Goal: Task Accomplishment & Management: Manage account settings

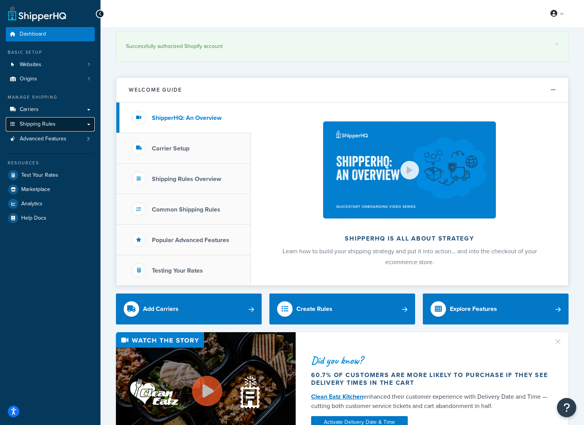
click at [76, 125] on link "Shipping Rules" at bounding box center [50, 124] width 89 height 14
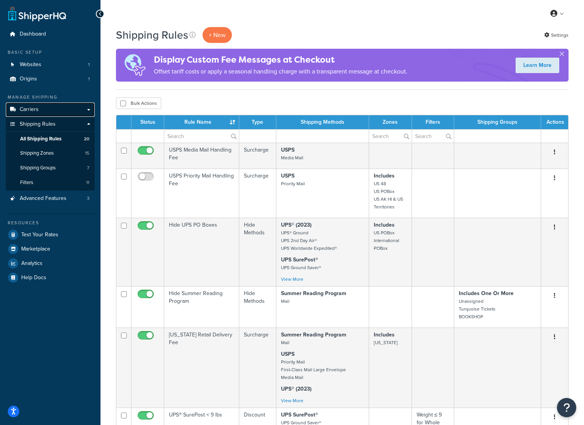
click at [63, 112] on link "Carriers" at bounding box center [50, 109] width 89 height 14
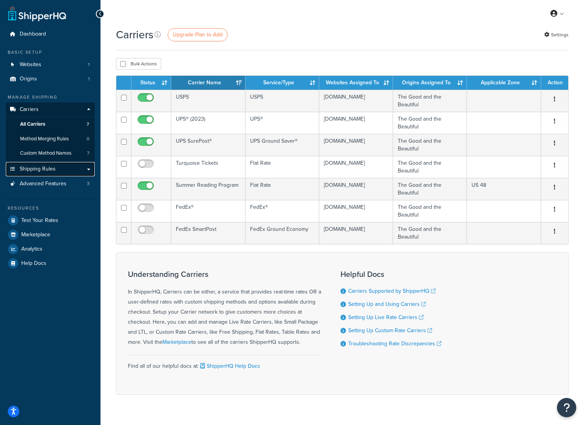
click at [62, 171] on link "Shipping Rules" at bounding box center [50, 169] width 89 height 14
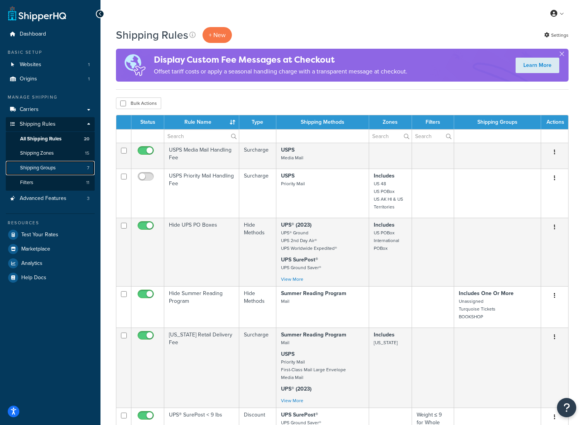
click at [66, 169] on link "Shipping Groups 7" at bounding box center [50, 168] width 89 height 14
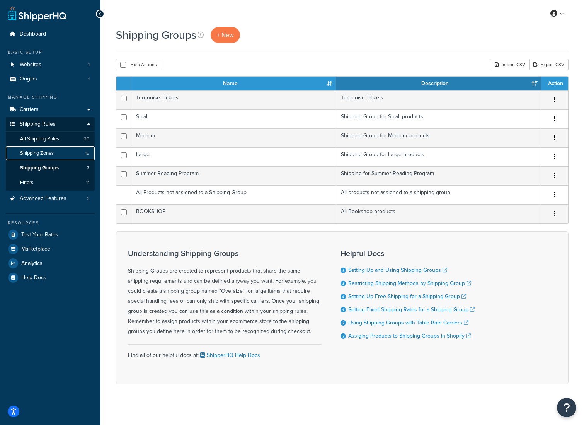
click at [68, 151] on link "Shipping Zones 15" at bounding box center [50, 153] width 89 height 14
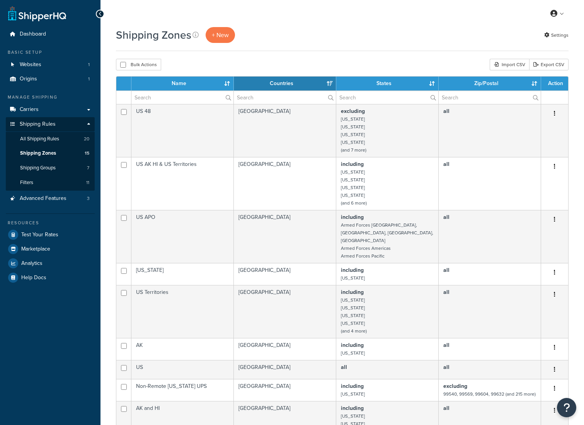
select select "15"
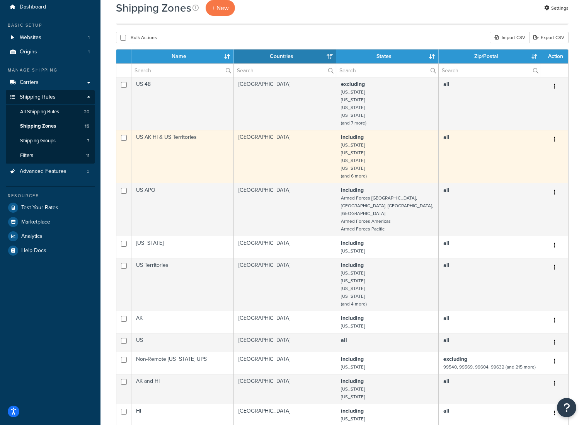
scroll to position [12, 0]
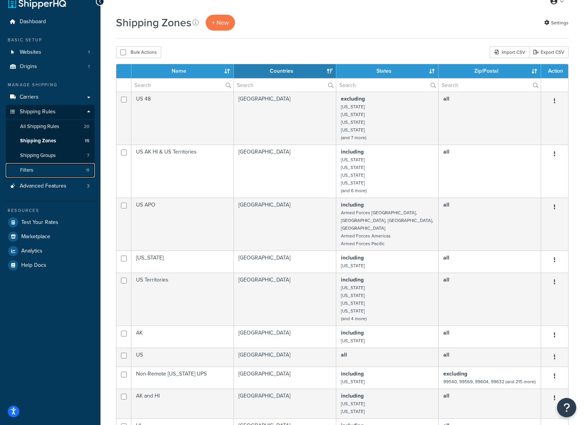
click at [61, 171] on link "Filters 11" at bounding box center [50, 170] width 89 height 14
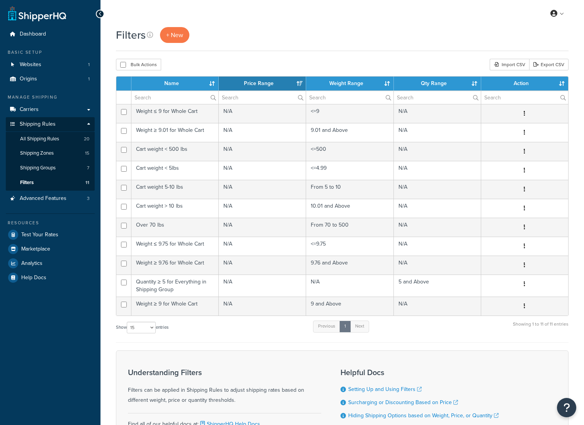
select select "15"
click at [47, 64] on link "Websites 1" at bounding box center [50, 65] width 89 height 14
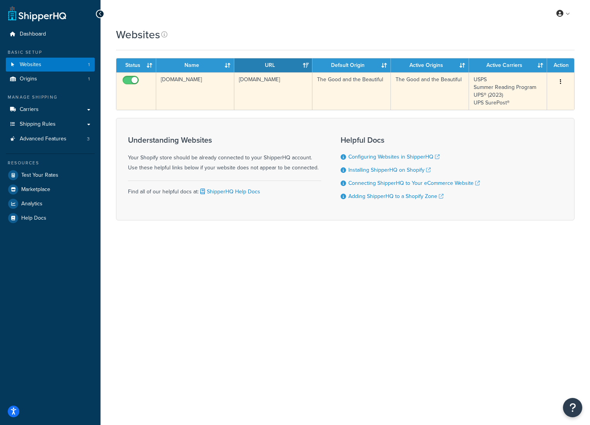
click at [566, 80] on div "Edit" at bounding box center [560, 82] width 18 height 12
click at [294, 87] on td "[DOMAIN_NAME]" at bounding box center [273, 90] width 78 height 37
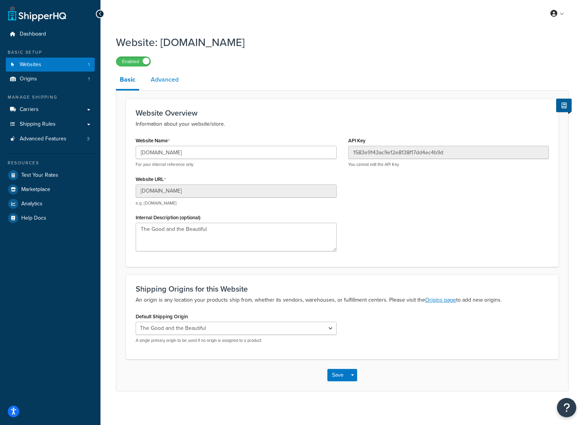
click at [174, 87] on link "Advanced" at bounding box center [165, 79] width 36 height 19
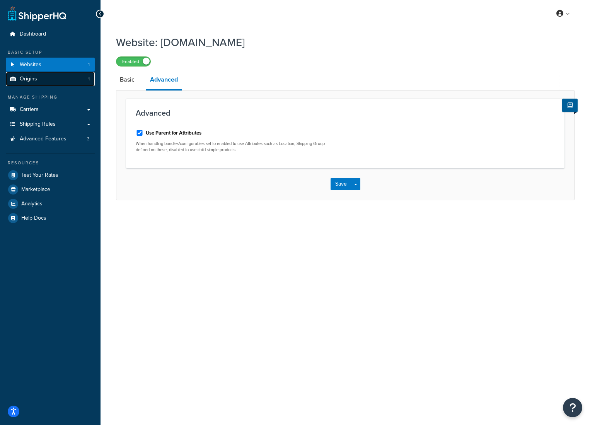
click at [64, 80] on link "Origins 1" at bounding box center [50, 79] width 89 height 14
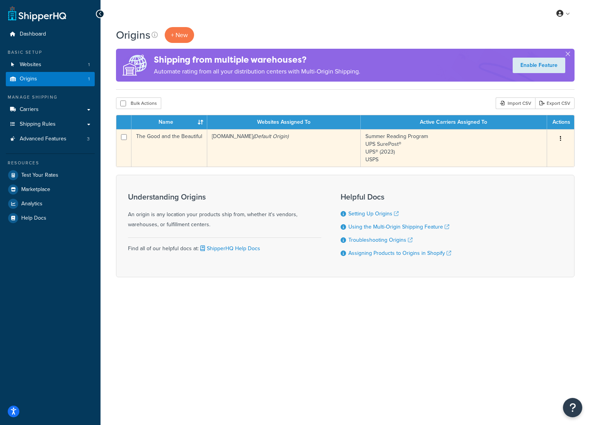
click at [186, 140] on td "The Good and the Beautiful" at bounding box center [169, 147] width 76 height 37
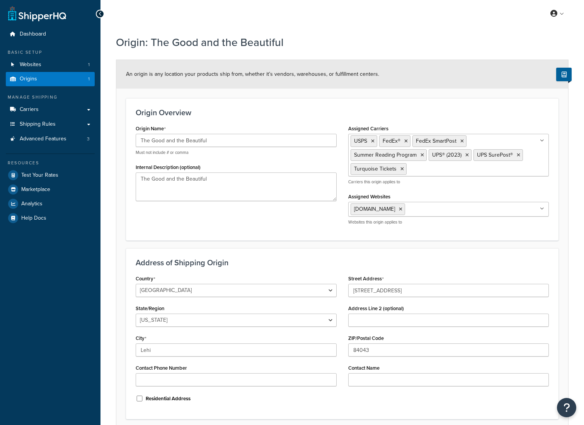
select select "44"
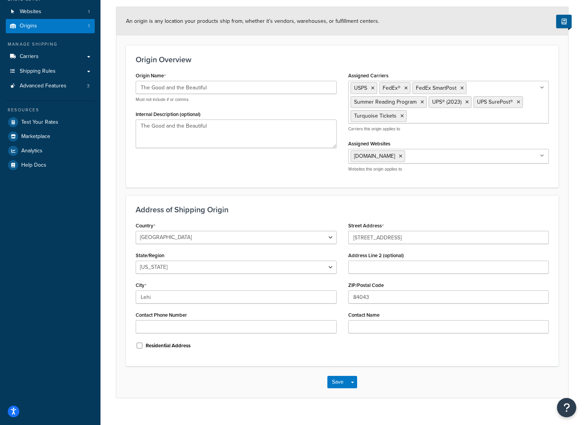
scroll to position [65, 0]
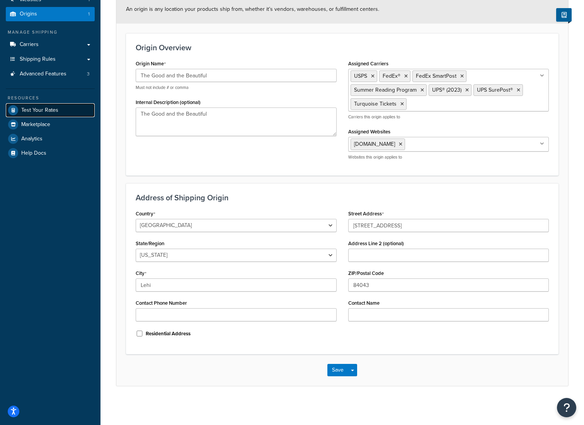
click at [73, 111] on link "Test Your Rates" at bounding box center [50, 110] width 89 height 14
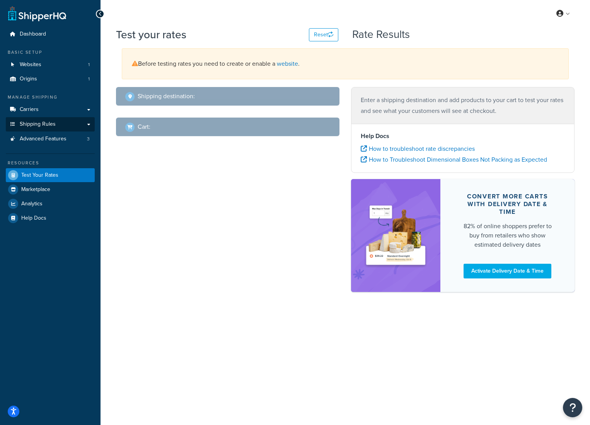
select select "TX"
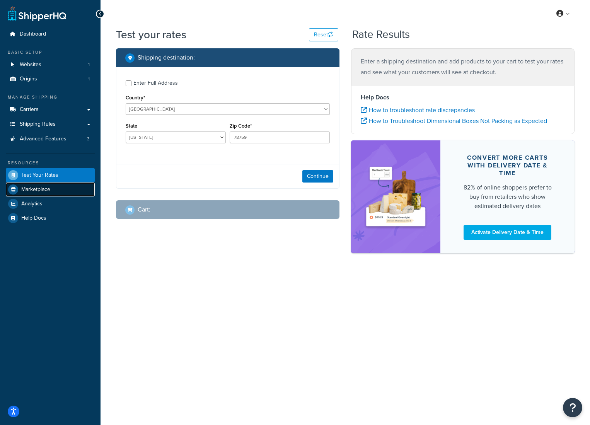
click at [46, 186] on span "Marketplace" at bounding box center [35, 189] width 29 height 7
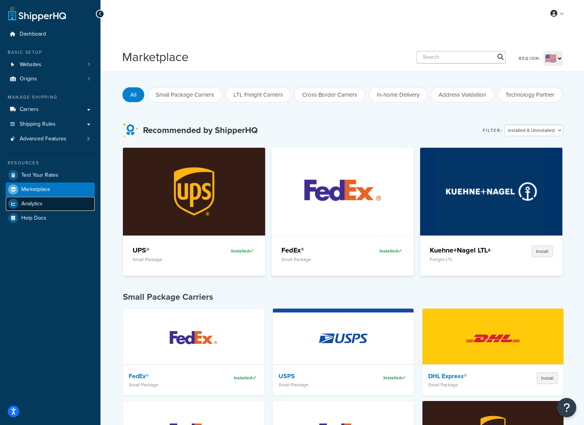
click at [61, 203] on link "Analytics" at bounding box center [50, 204] width 89 height 14
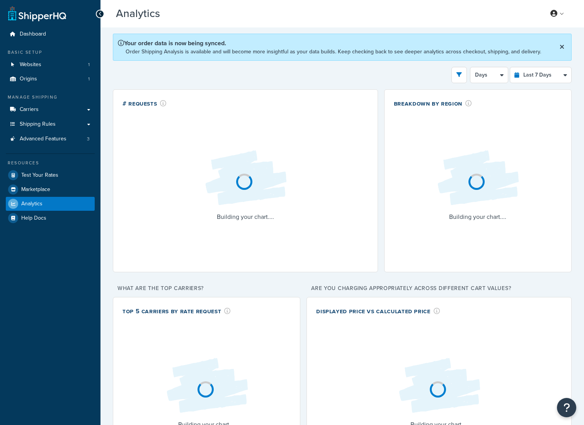
select select "last_7_days"
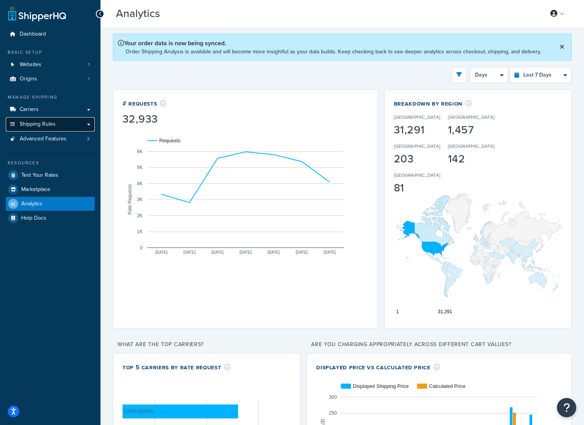
click at [61, 128] on link "Shipping Rules" at bounding box center [50, 124] width 89 height 14
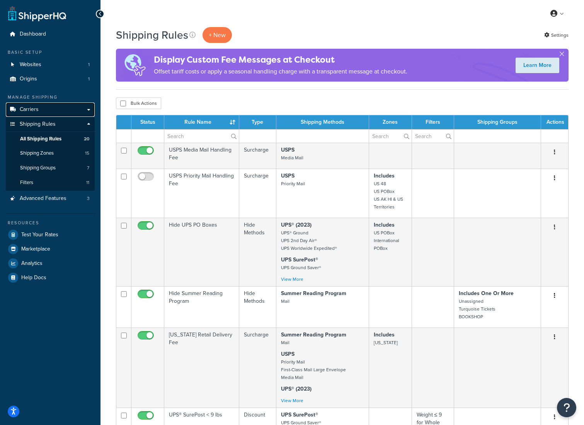
click at [57, 107] on link "Carriers" at bounding box center [50, 109] width 89 height 14
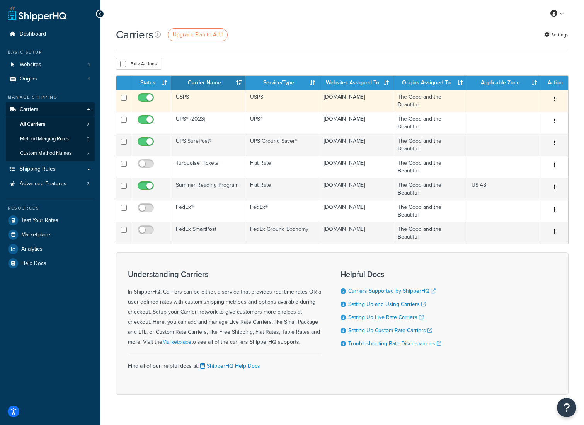
click at [219, 99] on td "USPS" at bounding box center [208, 101] width 74 height 22
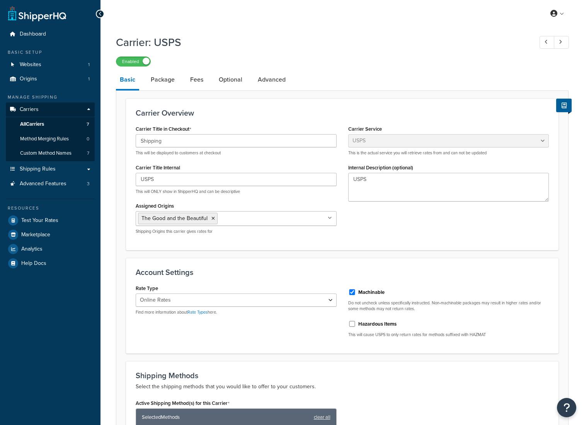
select select "usps"
select select "ONLINE"
click at [160, 83] on link "Package" at bounding box center [163, 79] width 32 height 19
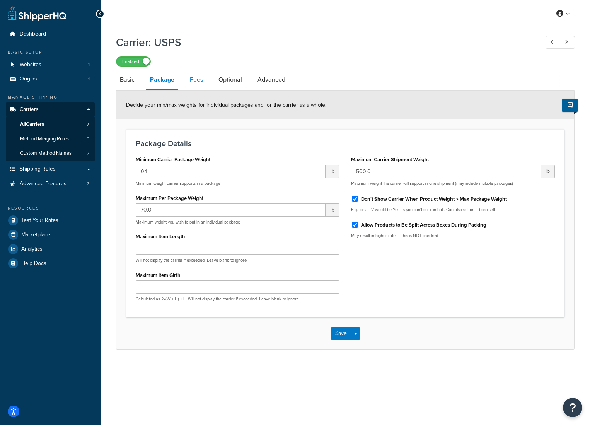
click at [187, 78] on link "Fees" at bounding box center [196, 79] width 21 height 19
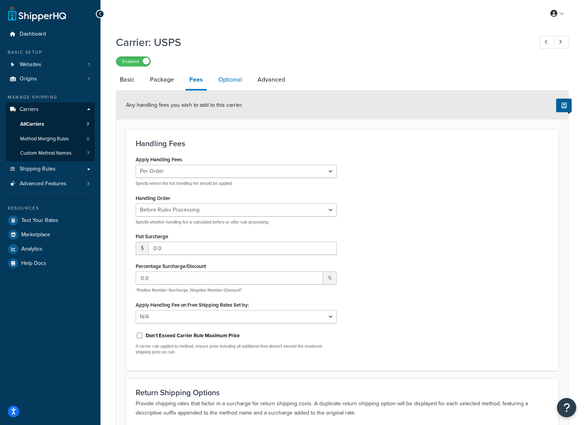
click at [226, 77] on link "Optional" at bounding box center [229, 79] width 31 height 19
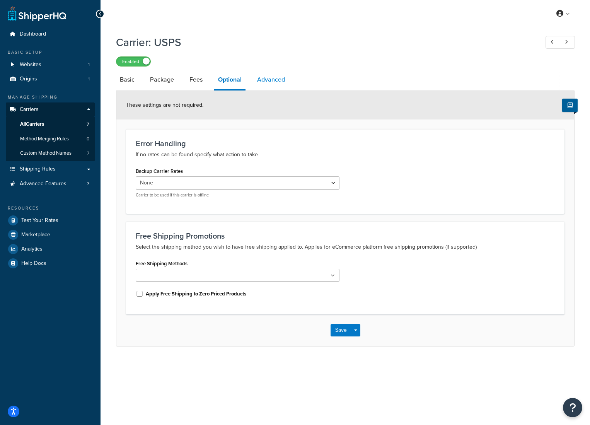
click at [280, 74] on link "Advanced" at bounding box center [271, 79] width 36 height 19
select select "false"
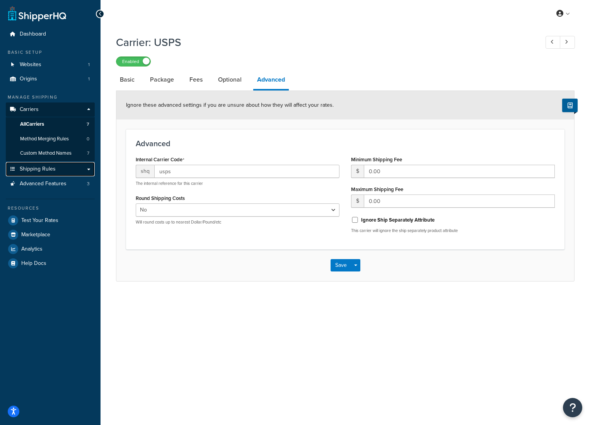
click at [52, 168] on span "Shipping Rules" at bounding box center [38, 169] width 36 height 7
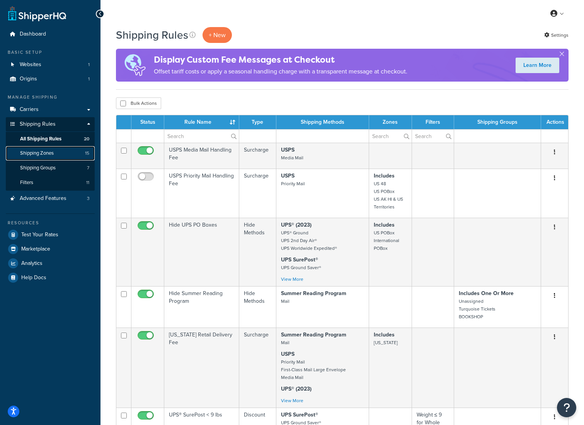
click at [55, 159] on link "Shipping Zones 15" at bounding box center [50, 153] width 89 height 14
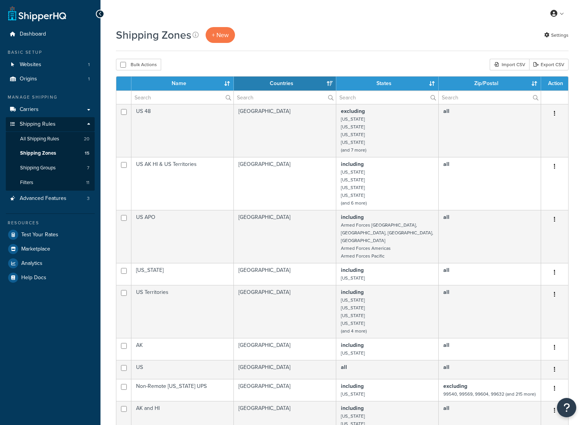
select select "15"
click at [54, 165] on span "Shipping Groups" at bounding box center [38, 168] width 36 height 7
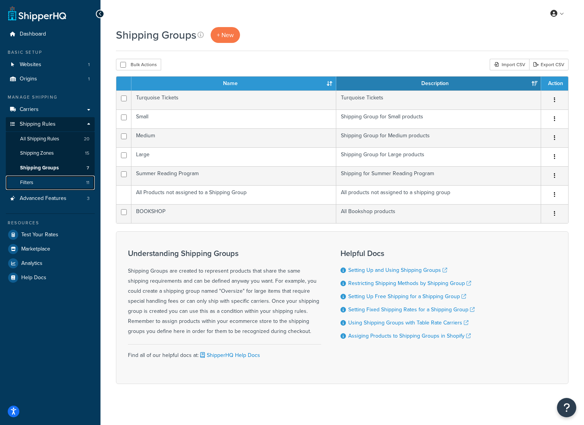
click at [48, 187] on link "Filters 11" at bounding box center [50, 182] width 89 height 14
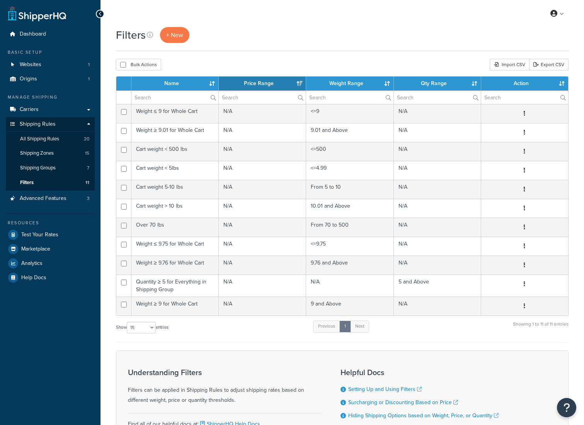
select select "15"
click at [67, 203] on link "Advanced Features 3" at bounding box center [50, 198] width 89 height 14
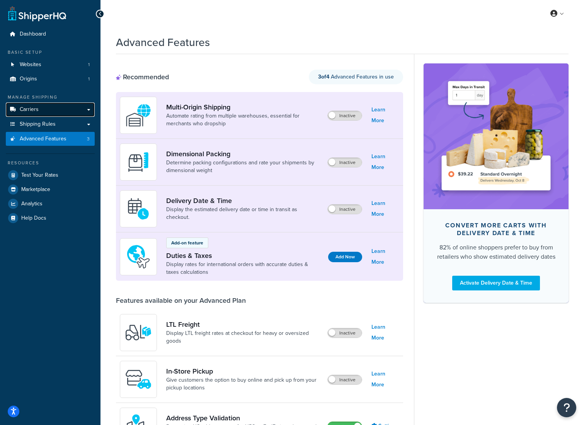
click at [66, 111] on link "Carriers" at bounding box center [50, 109] width 89 height 14
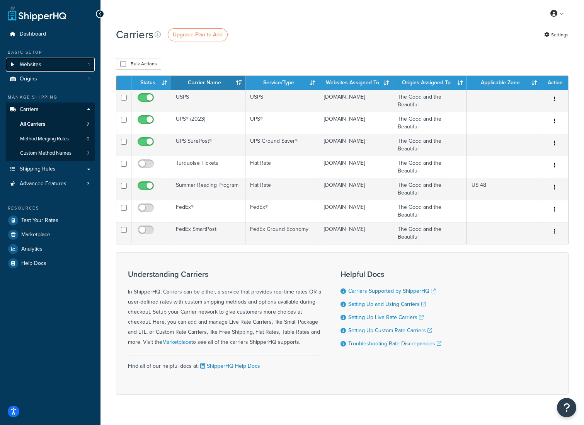
click at [53, 67] on link "Websites 1" at bounding box center [50, 65] width 89 height 14
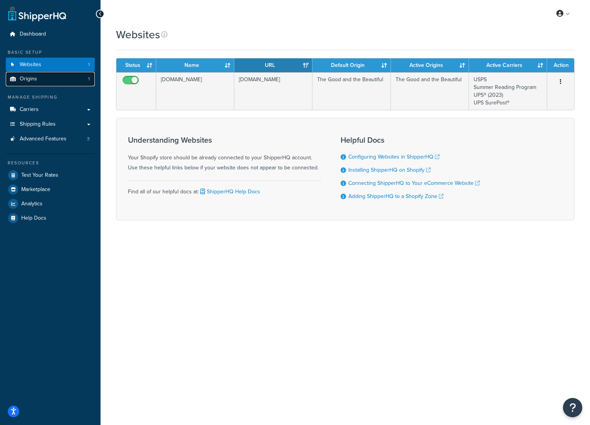
click at [57, 83] on link "Origins 1" at bounding box center [50, 79] width 89 height 14
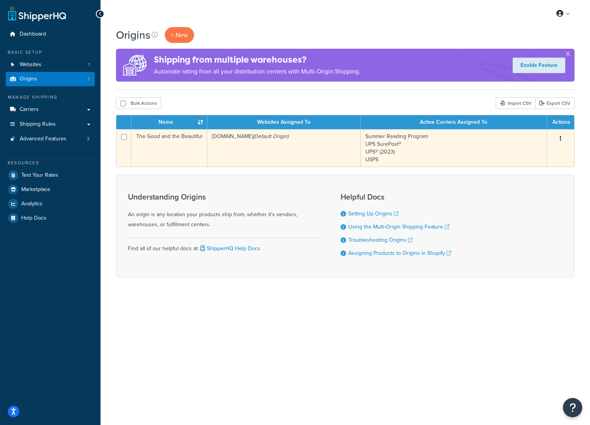
click at [185, 132] on td "The Good and the Beautiful" at bounding box center [169, 147] width 76 height 37
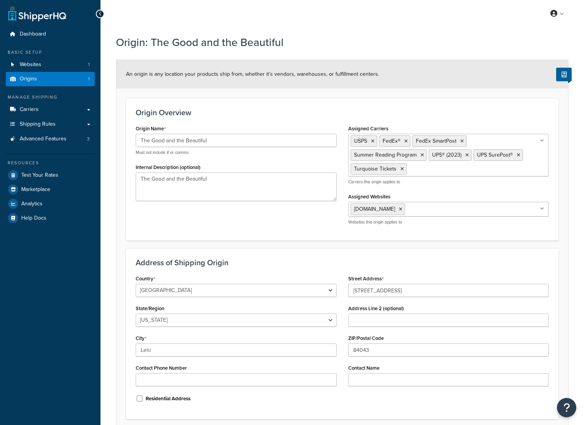
select select "44"
click at [378, 152] on span "Summer Reading Program" at bounding box center [385, 155] width 63 height 8
click at [60, 107] on link "Carriers" at bounding box center [50, 109] width 89 height 14
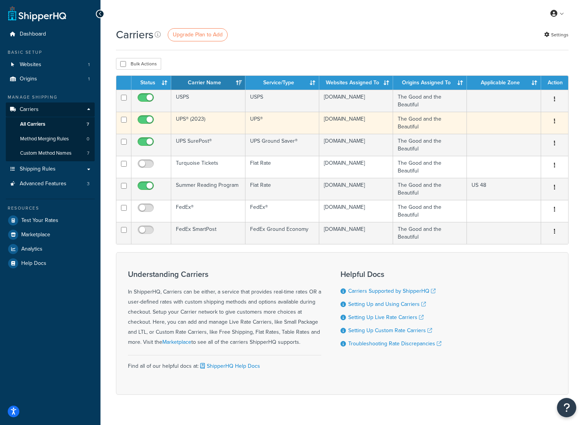
click at [205, 121] on td "UPS® (2023)" at bounding box center [208, 123] width 74 height 22
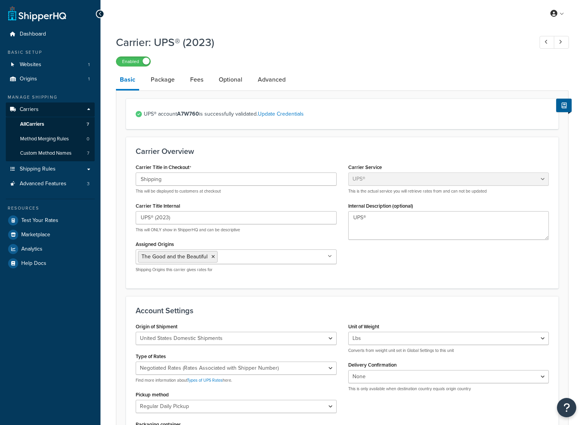
select select "ups"
click at [40, 122] on span "All Carriers" at bounding box center [32, 124] width 24 height 7
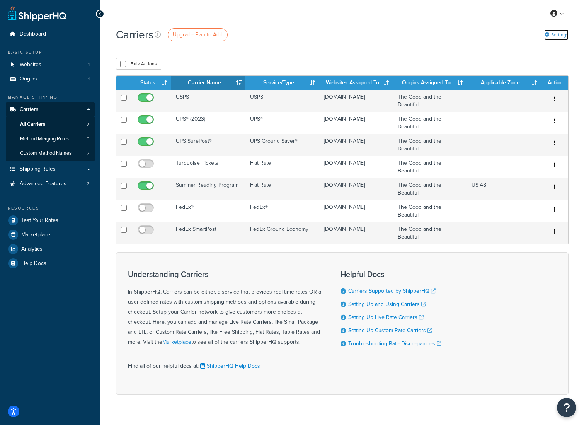
click at [554, 33] on link "Settings" at bounding box center [556, 34] width 24 height 11
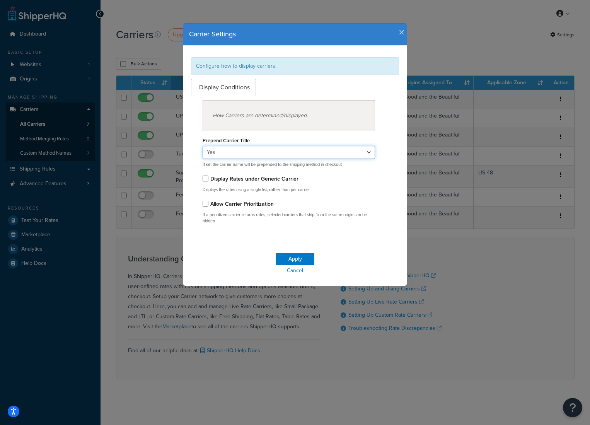
click at [284, 154] on select "Yes No" at bounding box center [288, 152] width 172 height 13
click at [400, 33] on icon "button" at bounding box center [401, 32] width 5 height 7
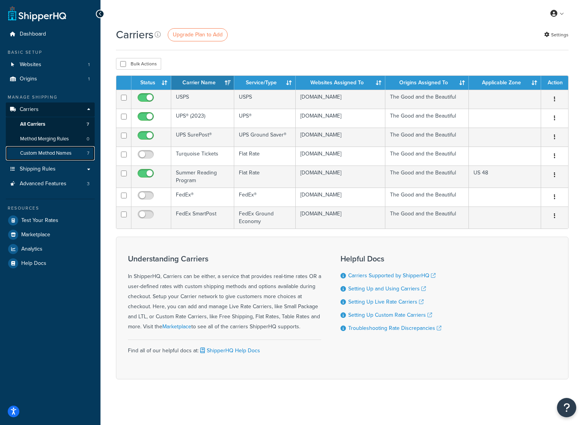
click at [73, 148] on link "Custom Method Names 7" at bounding box center [50, 153] width 89 height 14
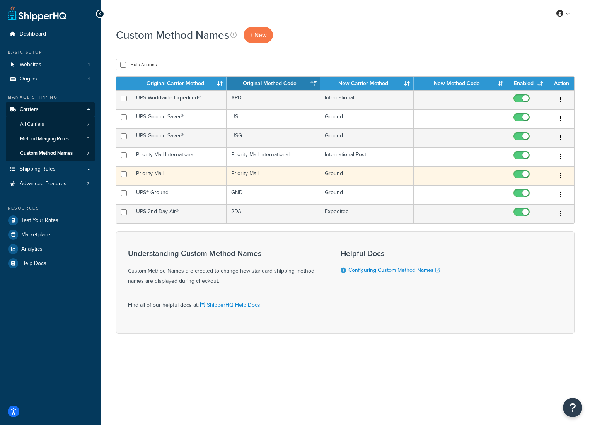
click at [558, 176] on button "button" at bounding box center [560, 176] width 11 height 12
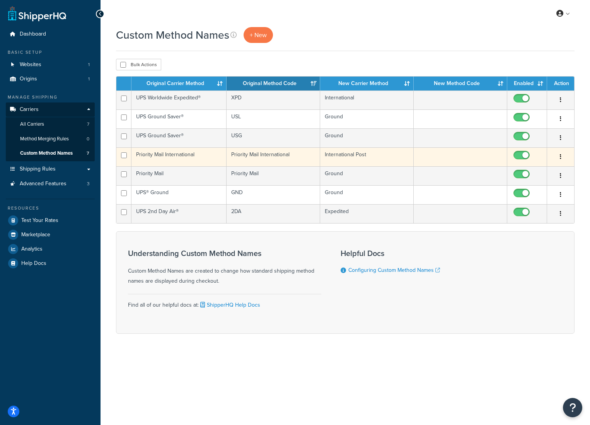
click at [562, 161] on button "button" at bounding box center [560, 157] width 11 height 12
click at [536, 172] on link "Edit" at bounding box center [529, 172] width 61 height 16
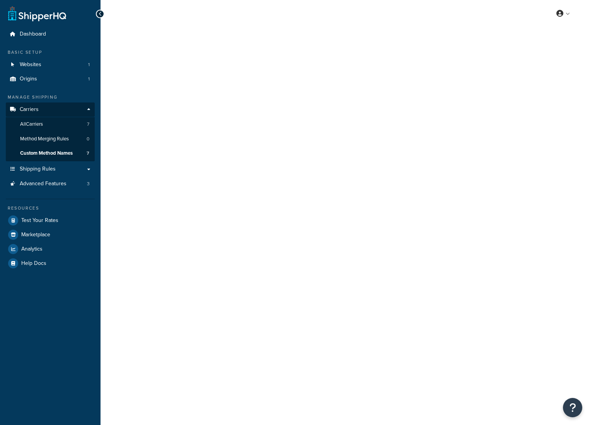
select select "631064"
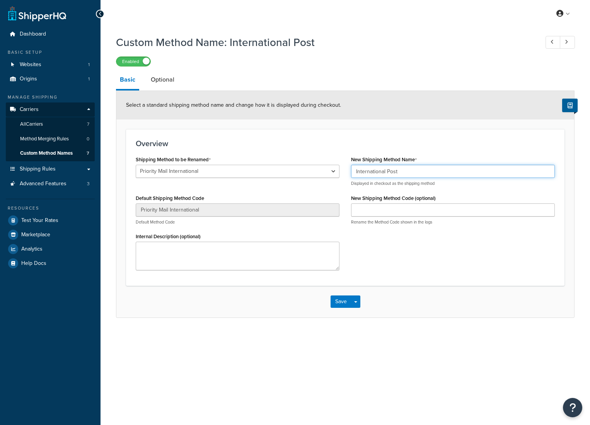
click at [424, 175] on input "International Post" at bounding box center [453, 171] width 204 height 13
click at [274, 172] on select "Ground Economy 2nd Day International Economy UPS Ground Saver® UPS Ground Saver…" at bounding box center [238, 171] width 204 height 13
click at [287, 156] on div "Shipping Method to be Renamed Ground Economy 2nd Day International Economy UPS …" at bounding box center [238, 170] width 204 height 32
click at [161, 73] on link "Optional" at bounding box center [162, 79] width 31 height 19
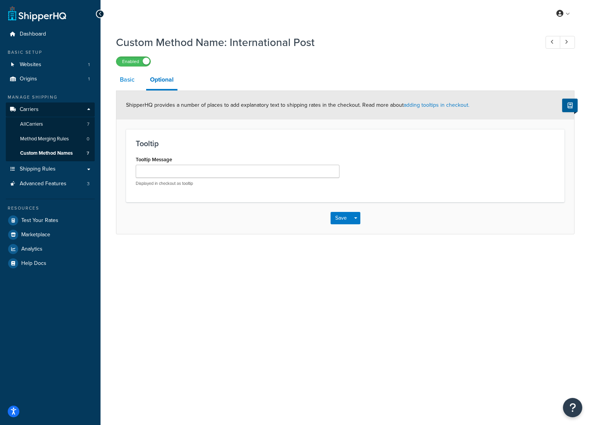
click at [131, 87] on link "Basic" at bounding box center [127, 79] width 22 height 19
select select "631064"
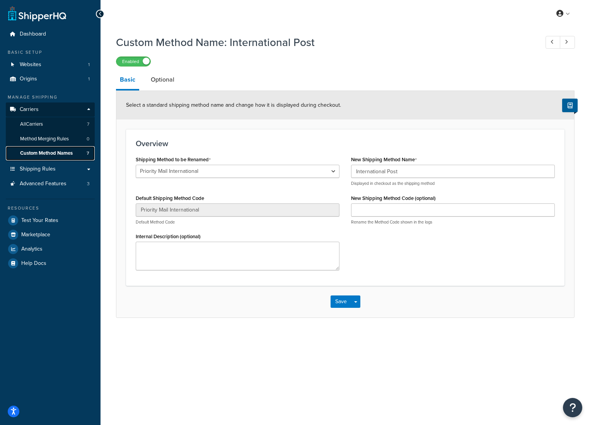
click at [72, 152] on span "Custom Method Names" at bounding box center [46, 153] width 53 height 7
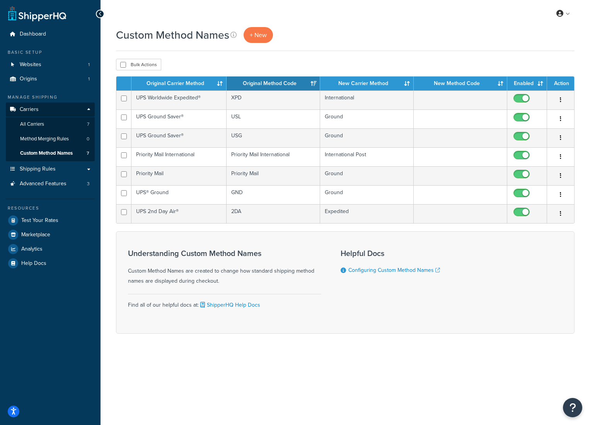
drag, startPoint x: 410, startPoint y: 37, endPoint x: 407, endPoint y: 33, distance: 4.5
click at [408, 36] on div "Custom Method Names + New" at bounding box center [345, 35] width 458 height 16
click at [62, 60] on link "Websites 1" at bounding box center [50, 65] width 89 height 14
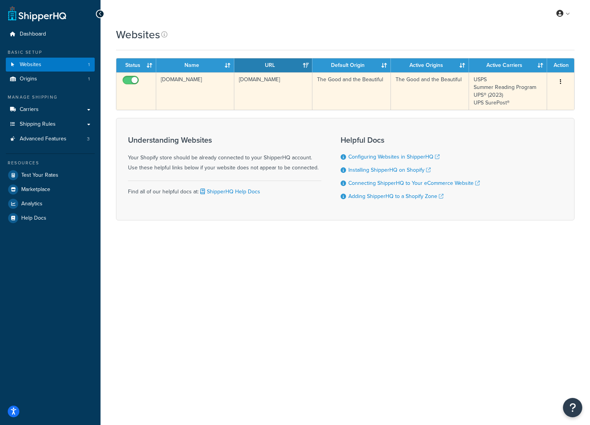
click at [266, 82] on td "[DOMAIN_NAME]" at bounding box center [273, 90] width 78 height 37
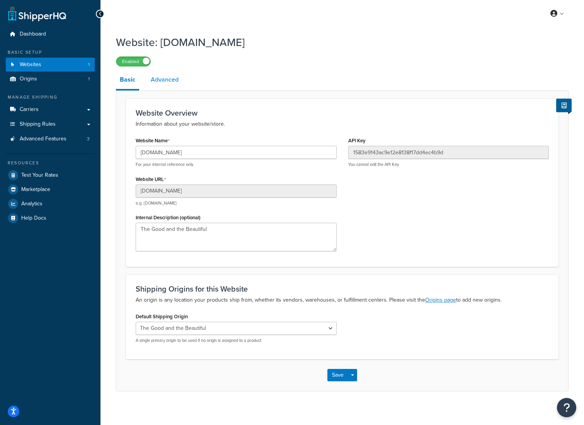
click at [171, 77] on link "Advanced" at bounding box center [165, 79] width 36 height 19
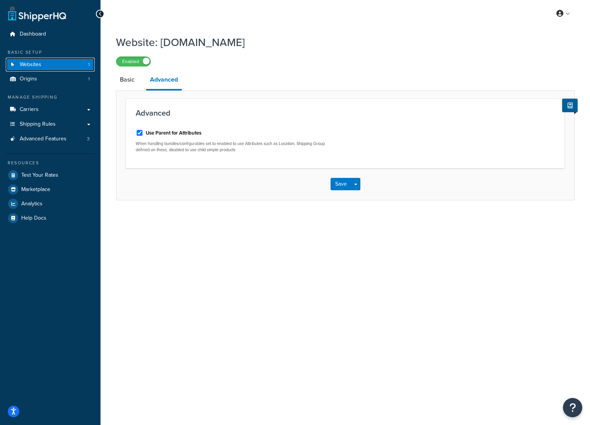
click at [60, 62] on link "Websites 1" at bounding box center [50, 65] width 89 height 14
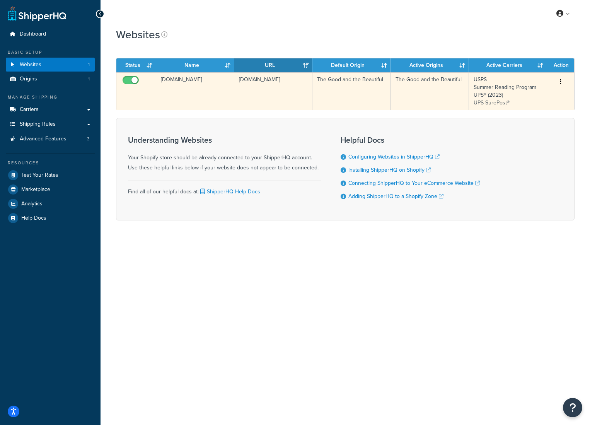
click at [203, 78] on td "[DOMAIN_NAME]" at bounding box center [195, 90] width 78 height 37
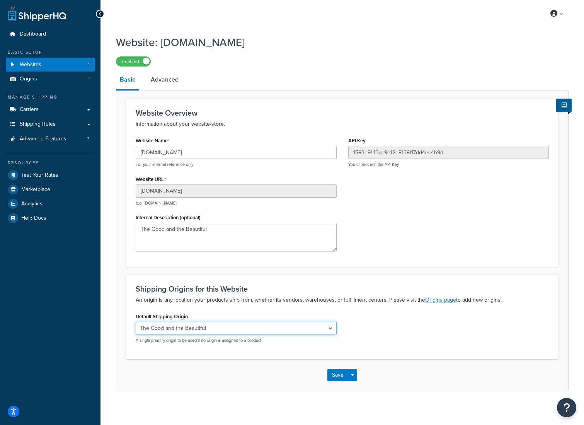
click at [267, 325] on select "The Good and the Beautiful" at bounding box center [236, 328] width 201 height 13
click at [262, 310] on div "Shipping Origins for this Website An origin is any location your products ship …" at bounding box center [342, 316] width 432 height 84
click at [162, 80] on link "Advanced" at bounding box center [165, 79] width 36 height 19
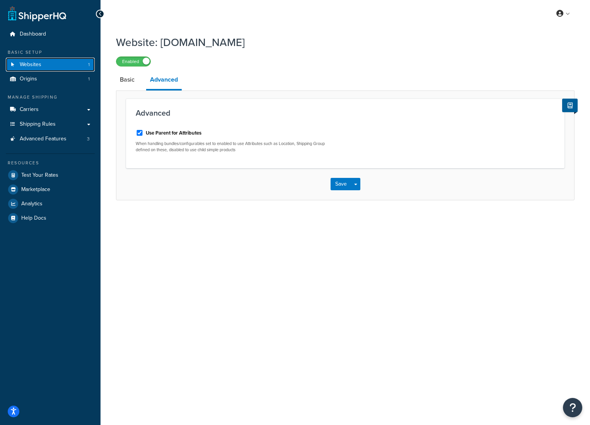
click at [60, 64] on link "Websites 1" at bounding box center [50, 65] width 89 height 14
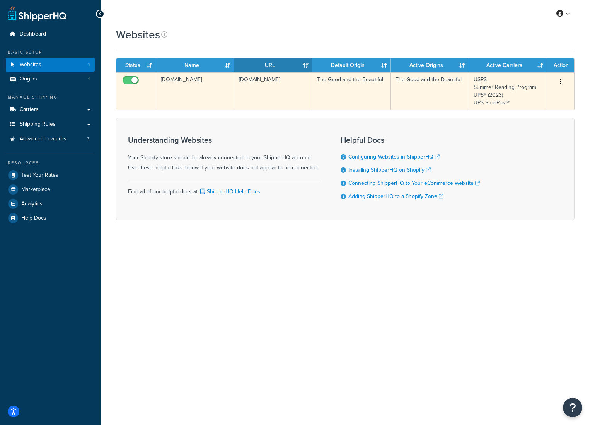
click at [563, 80] on button "button" at bounding box center [560, 82] width 11 height 12
click at [541, 98] on link "Edit" at bounding box center [529, 97] width 61 height 16
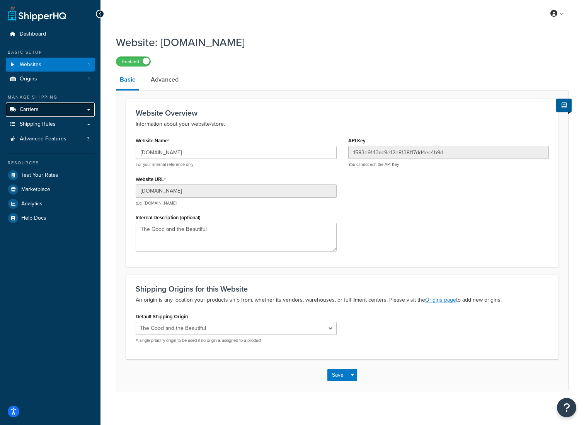
click at [51, 107] on link "Carriers" at bounding box center [50, 109] width 89 height 14
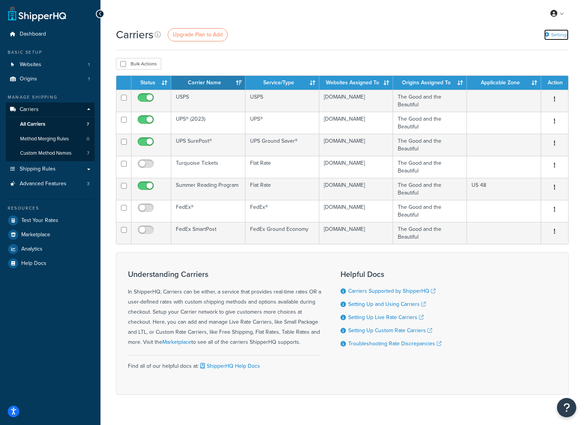
click at [549, 36] on icon at bounding box center [546, 34] width 5 height 5
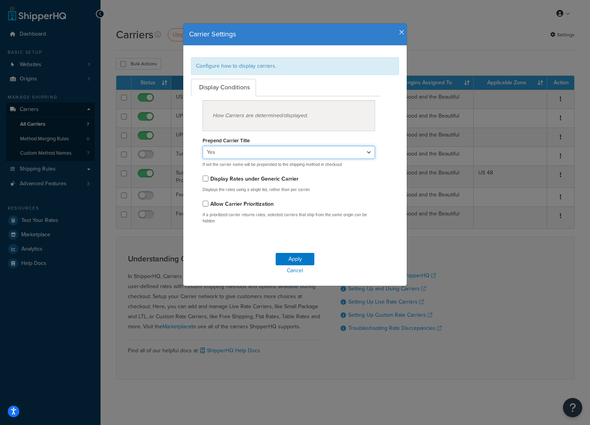
click at [315, 146] on select "Yes No" at bounding box center [288, 152] width 172 height 13
click at [312, 144] on div "Prepend Carrier Title Yes No If set the carrier name will be prepended to the s…" at bounding box center [288, 151] width 172 height 32
click at [264, 112] on div "How Carriers are determined/displayed." at bounding box center [288, 115] width 172 height 31
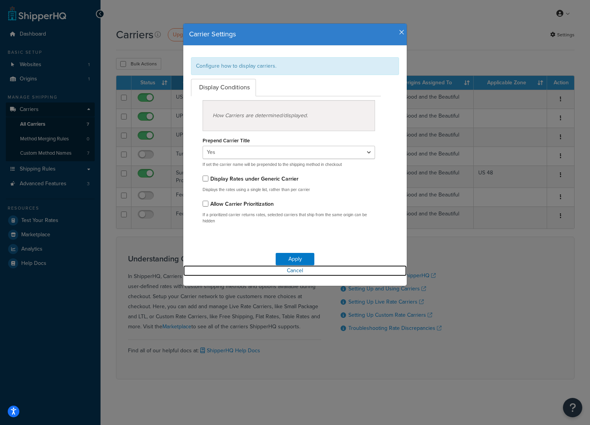
click at [298, 267] on link "Cancel" at bounding box center [294, 270] width 223 height 11
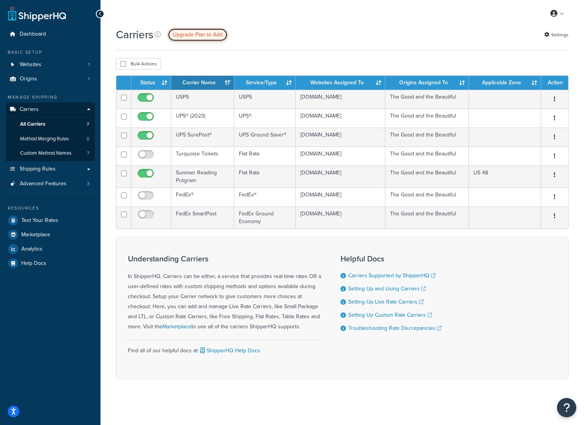
click at [222, 29] on link "Upgrade Plan to Add" at bounding box center [198, 34] width 60 height 13
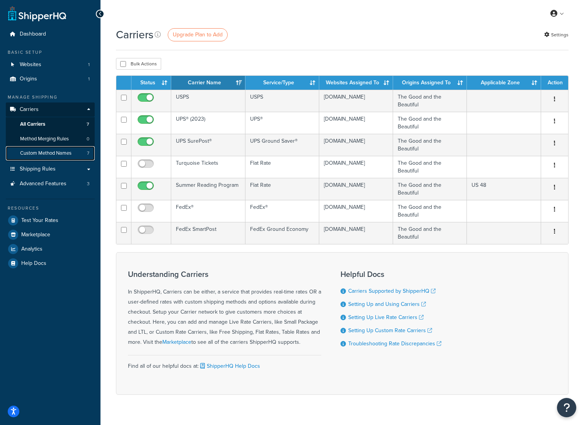
click at [53, 150] on span "Custom Method Names" at bounding box center [45, 153] width 51 height 7
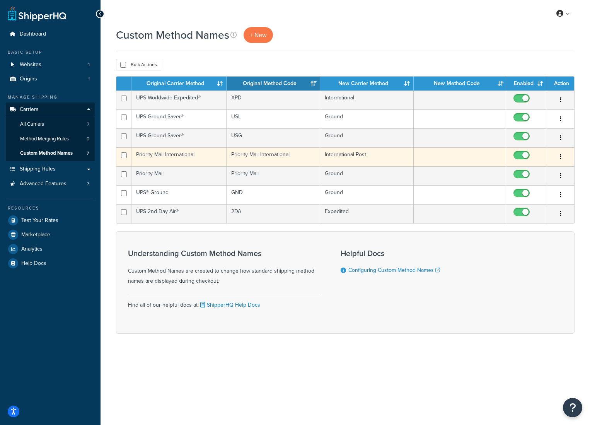
click at [559, 153] on button "button" at bounding box center [560, 157] width 11 height 12
click at [527, 169] on link "Edit" at bounding box center [529, 172] width 61 height 16
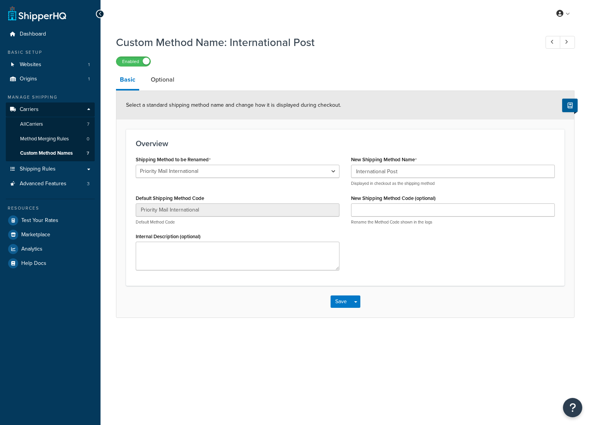
select select "631064"
click at [424, 175] on input "International Post" at bounding box center [453, 171] width 204 height 13
click at [425, 145] on h3 "Overview" at bounding box center [345, 143] width 419 height 9
click at [172, 81] on link "Optional" at bounding box center [162, 79] width 31 height 19
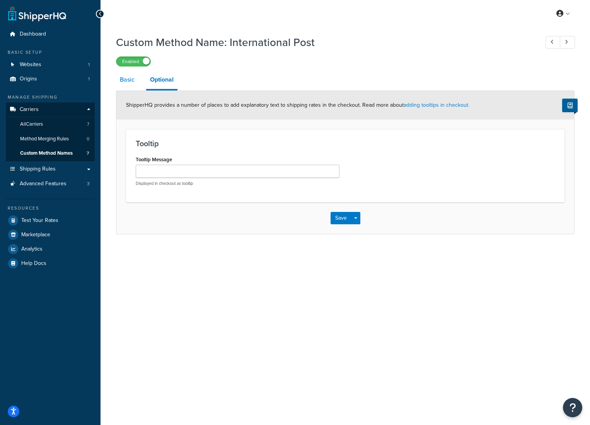
click at [136, 84] on link "Basic" at bounding box center [127, 79] width 22 height 19
select select "631064"
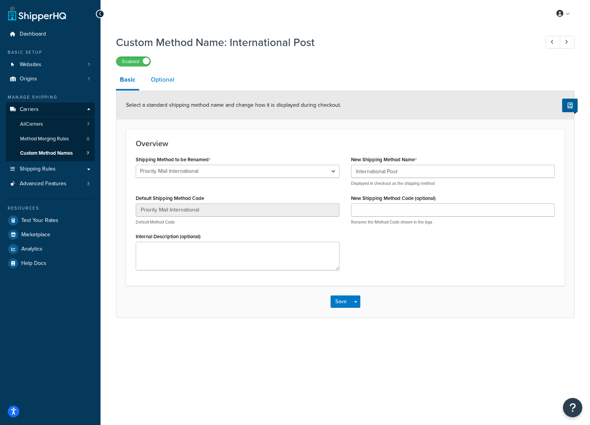
click at [171, 83] on link "Optional" at bounding box center [162, 79] width 31 height 19
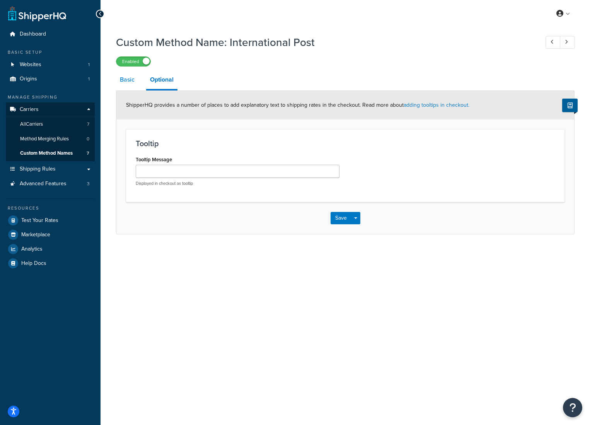
click at [125, 83] on link "Basic" at bounding box center [127, 79] width 22 height 19
select select "631064"
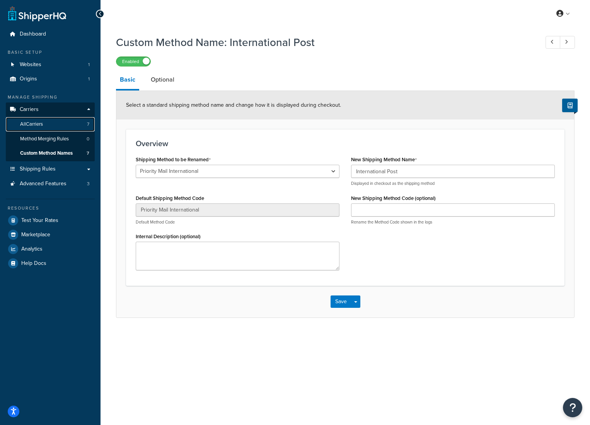
click at [73, 126] on link "All Carriers 7" at bounding box center [50, 124] width 89 height 14
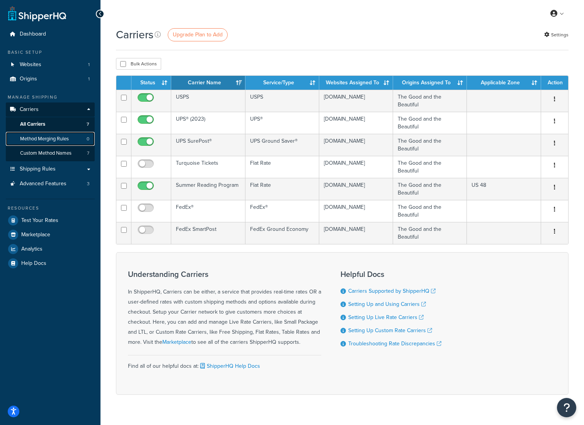
click at [73, 141] on link "Method Merging Rules 0" at bounding box center [50, 139] width 89 height 14
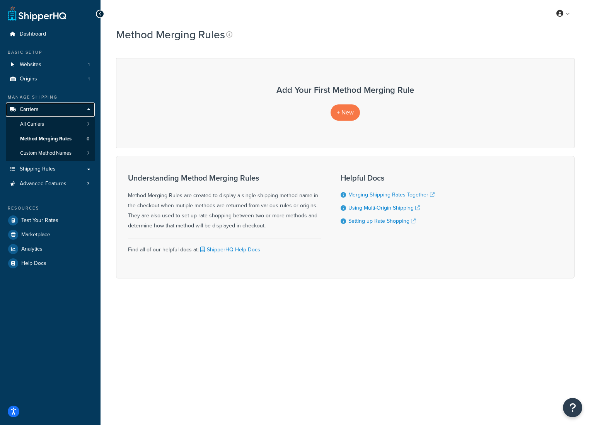
click at [89, 108] on link "Carriers" at bounding box center [50, 109] width 89 height 14
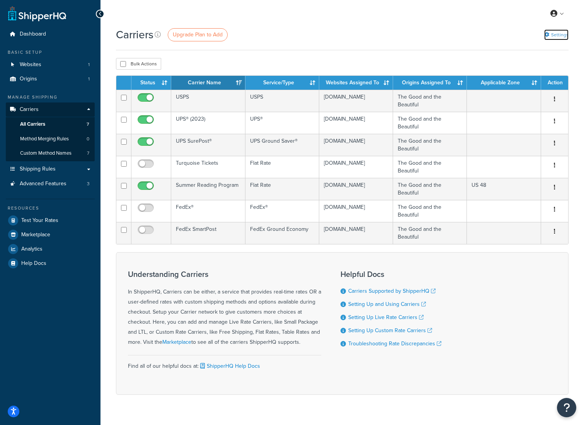
click at [563, 39] on link "Settings" at bounding box center [556, 34] width 24 height 11
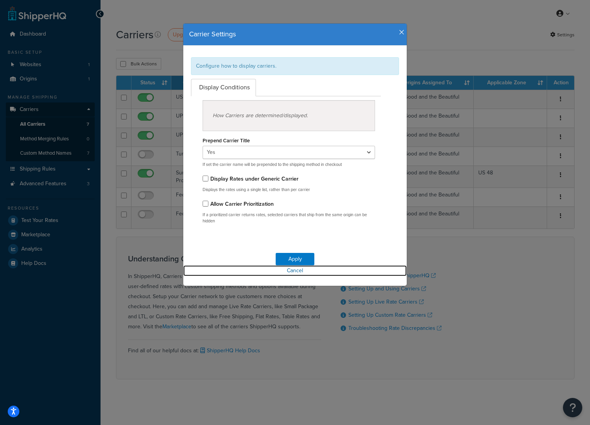
click at [298, 272] on link "Cancel" at bounding box center [294, 270] width 223 height 11
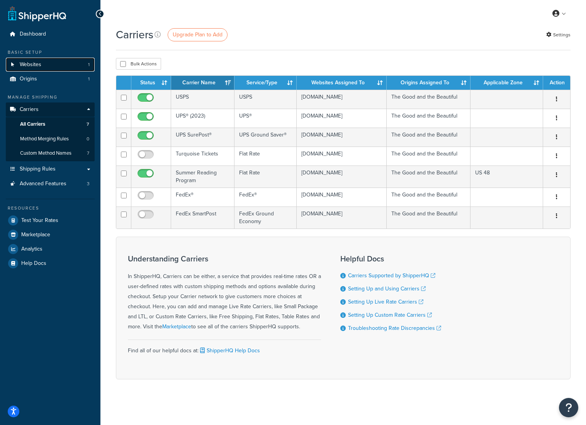
click at [61, 62] on link "Websites 1" at bounding box center [50, 65] width 89 height 14
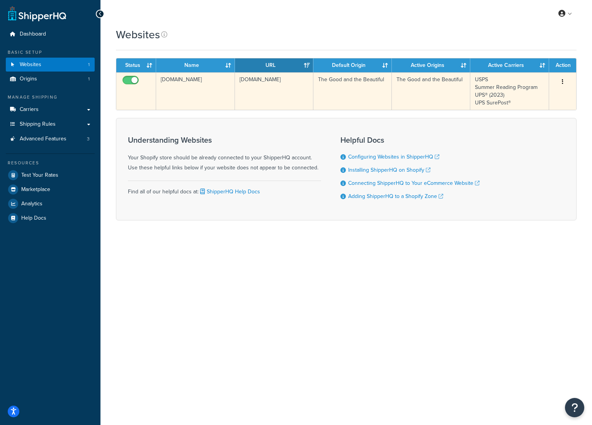
click at [303, 95] on td "[DOMAIN_NAME]" at bounding box center [274, 90] width 78 height 37
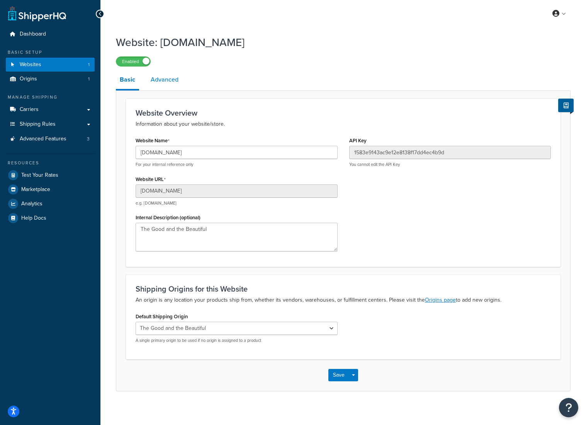
click at [175, 83] on link "Advanced" at bounding box center [165, 79] width 36 height 19
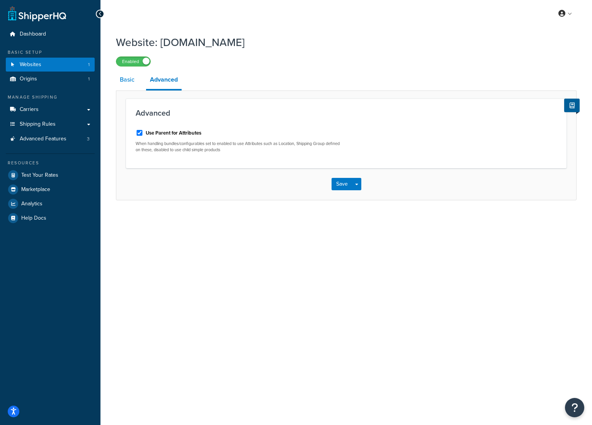
click at [138, 82] on link "Basic" at bounding box center [127, 79] width 22 height 19
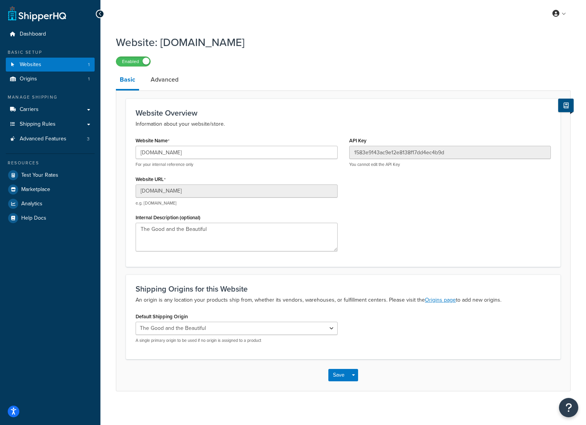
click at [566, 112] on button at bounding box center [565, 106] width 15 height 14
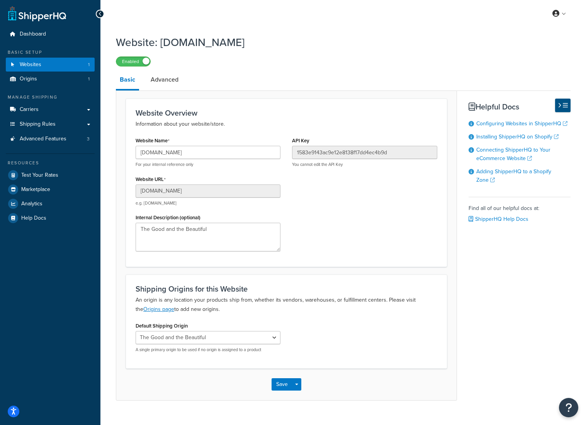
click at [563, 109] on button at bounding box center [562, 106] width 15 height 14
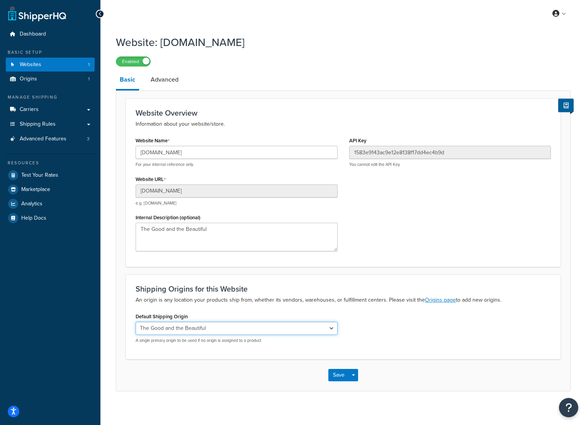
click at [232, 333] on select "The Good and the Beautiful" at bounding box center [237, 328] width 202 height 13
click at [233, 331] on select "The Good and the Beautiful" at bounding box center [237, 328] width 202 height 13
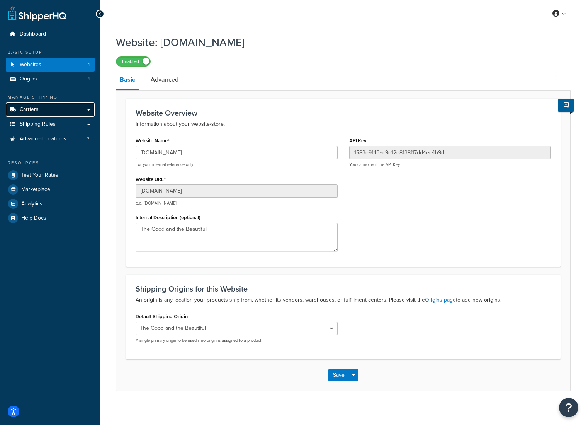
click at [69, 114] on link "Carriers" at bounding box center [50, 109] width 89 height 14
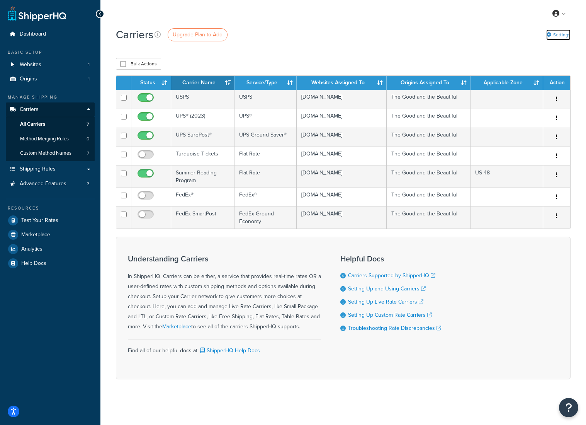
click at [567, 32] on link "Settings" at bounding box center [558, 34] width 24 height 11
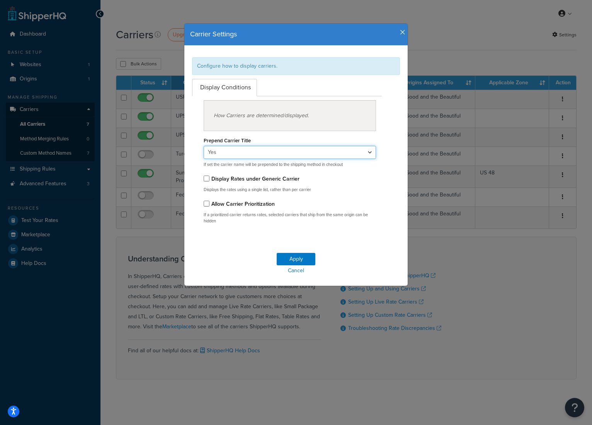
click at [338, 151] on select "Yes No" at bounding box center [290, 152] width 172 height 13
click at [204, 146] on select "Yes No" at bounding box center [290, 152] width 172 height 13
click at [348, 151] on select "Yes No" at bounding box center [290, 152] width 172 height 13
select select "true"
click at [204, 146] on select "Yes No" at bounding box center [290, 152] width 172 height 13
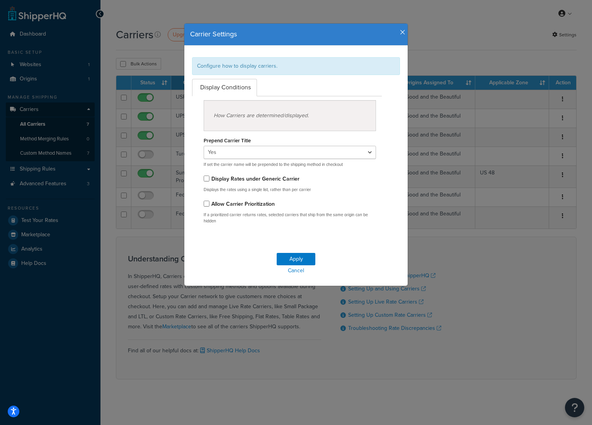
click at [400, 36] on div "Carrier Settings" at bounding box center [295, 35] width 223 height 22
click at [402, 29] on icon "button" at bounding box center [402, 32] width 5 height 7
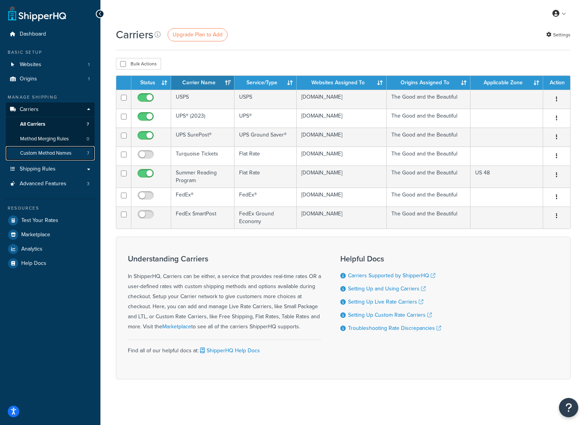
click at [61, 158] on link "Custom Method Names 7" at bounding box center [50, 153] width 89 height 14
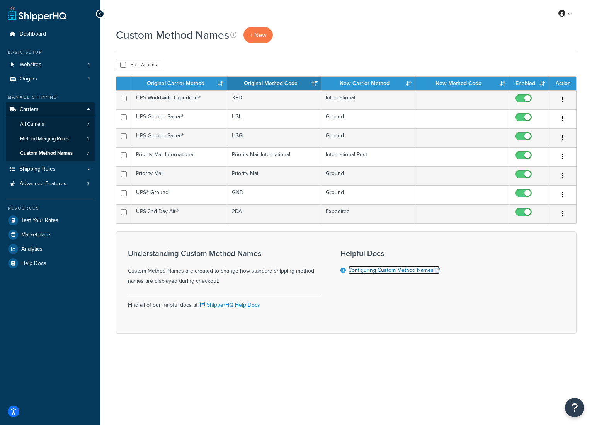
click at [413, 269] on link "Configuring Custom Method Names" at bounding box center [394, 270] width 92 height 8
click at [75, 184] on link "Advanced Features 3" at bounding box center [50, 184] width 89 height 14
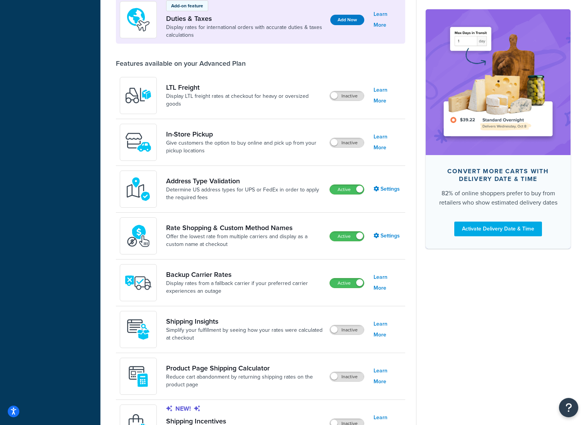
scroll to position [271, 0]
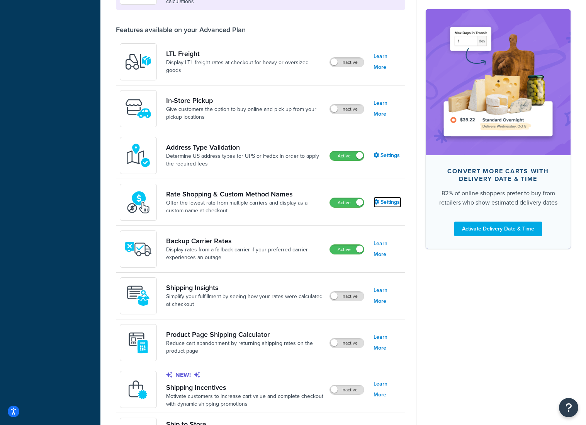
click at [388, 200] on link "Settings" at bounding box center [388, 202] width 28 height 11
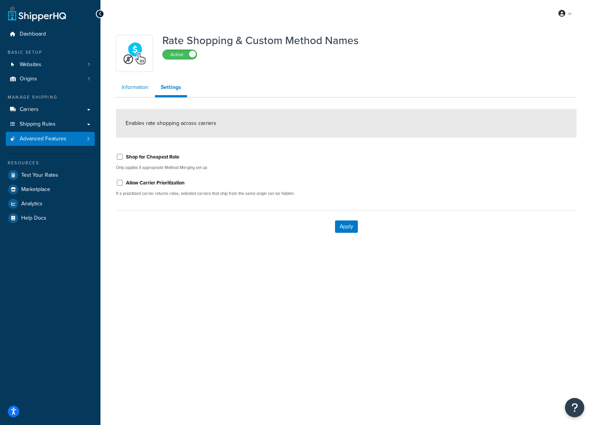
click at [147, 88] on link "Information" at bounding box center [135, 87] width 38 height 15
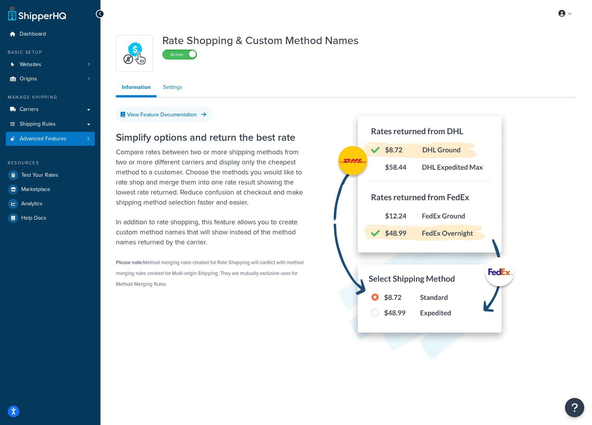
click at [177, 86] on link "Settings" at bounding box center [172, 87] width 31 height 15
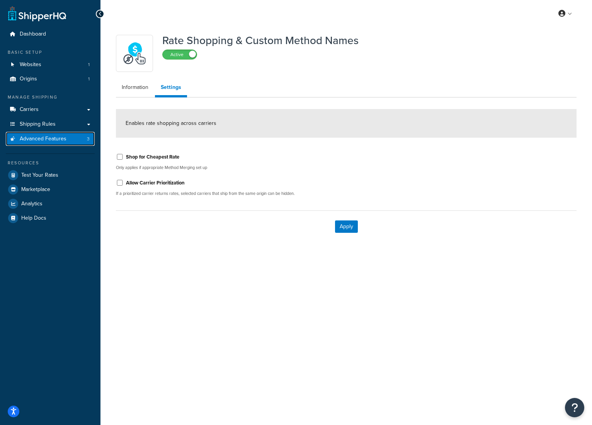
click at [36, 141] on span "Advanced Features" at bounding box center [43, 139] width 47 height 7
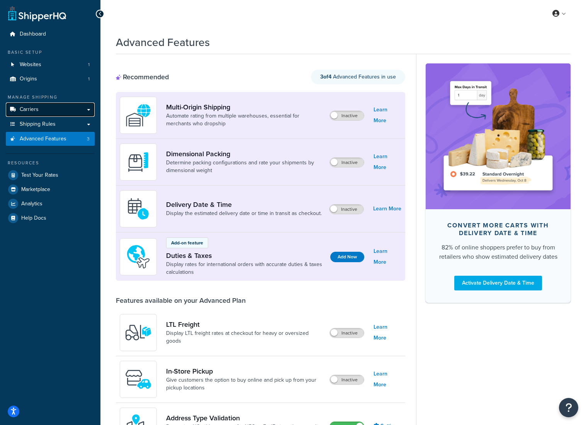
click at [63, 110] on link "Carriers" at bounding box center [50, 109] width 89 height 14
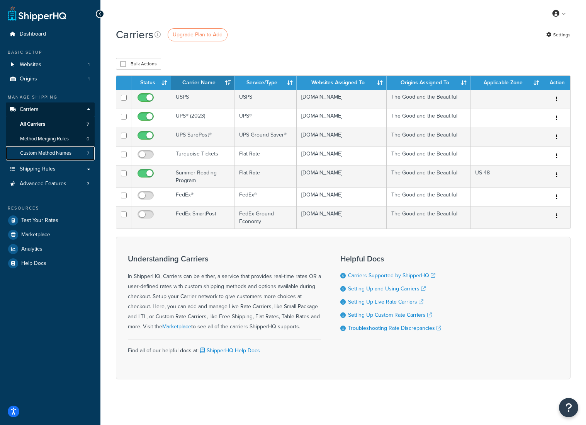
click at [66, 157] on link "Custom Method Names 7" at bounding box center [50, 153] width 89 height 14
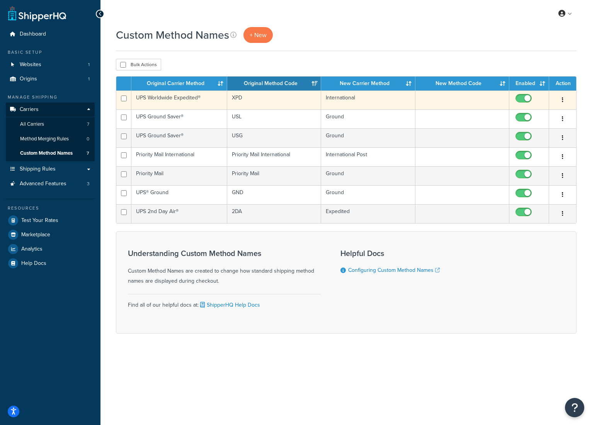
click at [561, 97] on button "button" at bounding box center [562, 100] width 11 height 12
click at [529, 110] on link "Edit" at bounding box center [531, 115] width 61 height 16
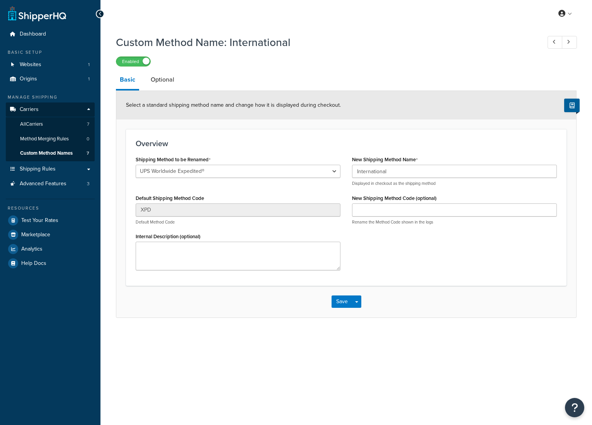
select select "631075"
click at [76, 155] on link "Custom Method Names 7" at bounding box center [50, 153] width 89 height 14
